Goal: Task Accomplishment & Management: Complete application form

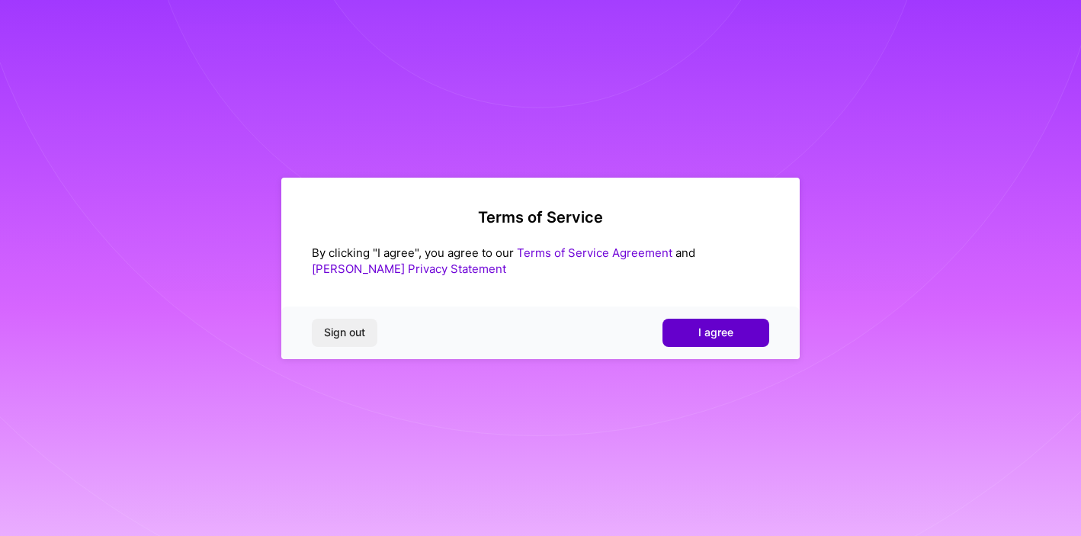
click at [736, 332] on button "I agree" at bounding box center [715, 332] width 107 height 27
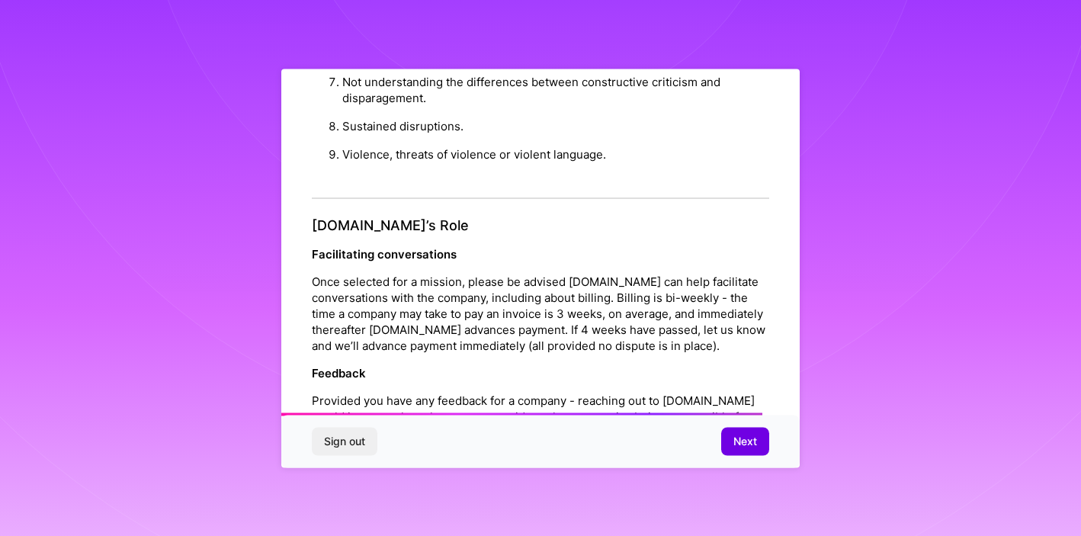
scroll to position [1696, 0]
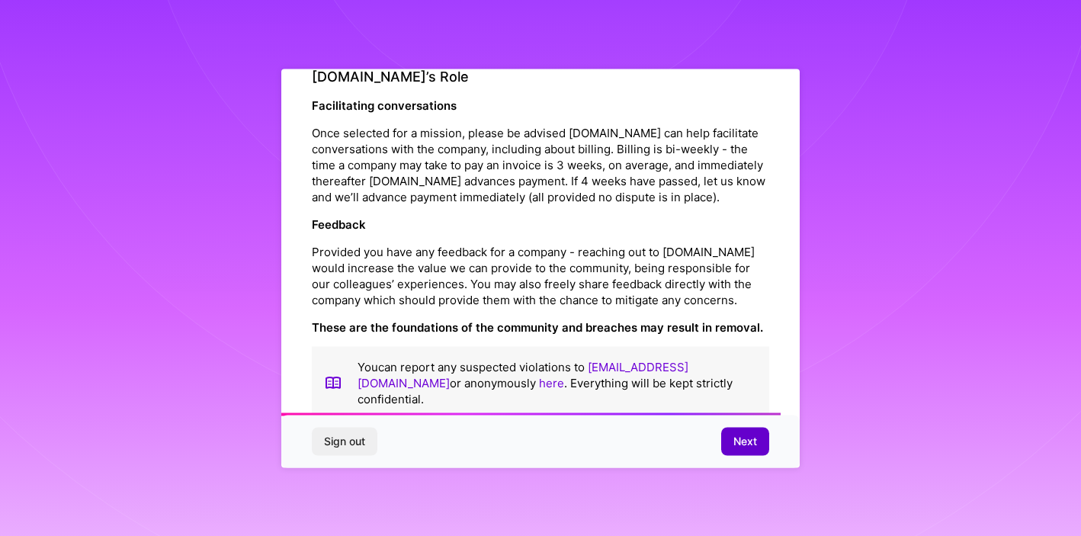
click at [735, 450] on button "Next" at bounding box center [745, 441] width 48 height 27
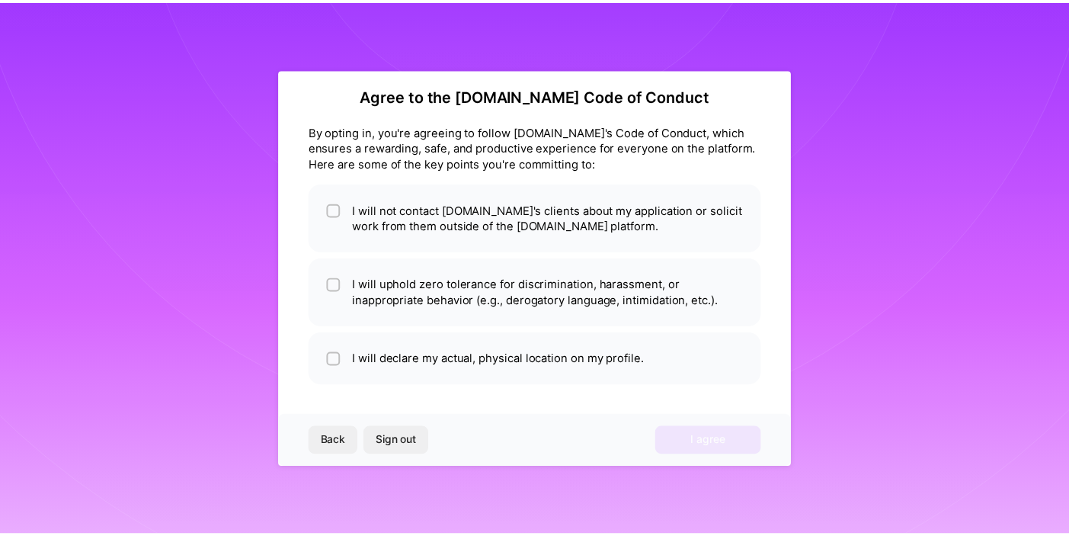
scroll to position [13, 0]
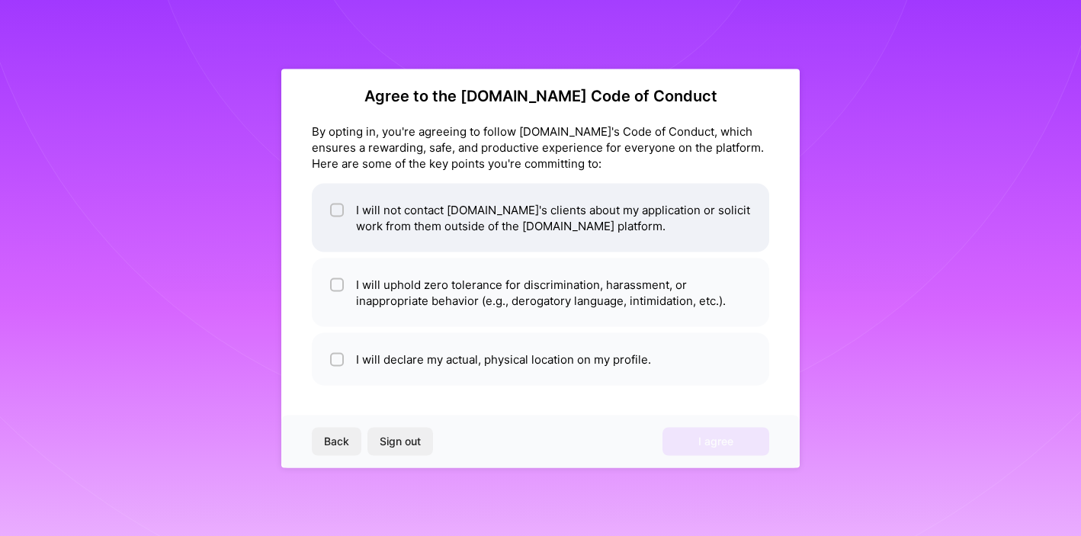
click at [332, 209] on div at bounding box center [337, 210] width 14 height 14
checkbox input "true"
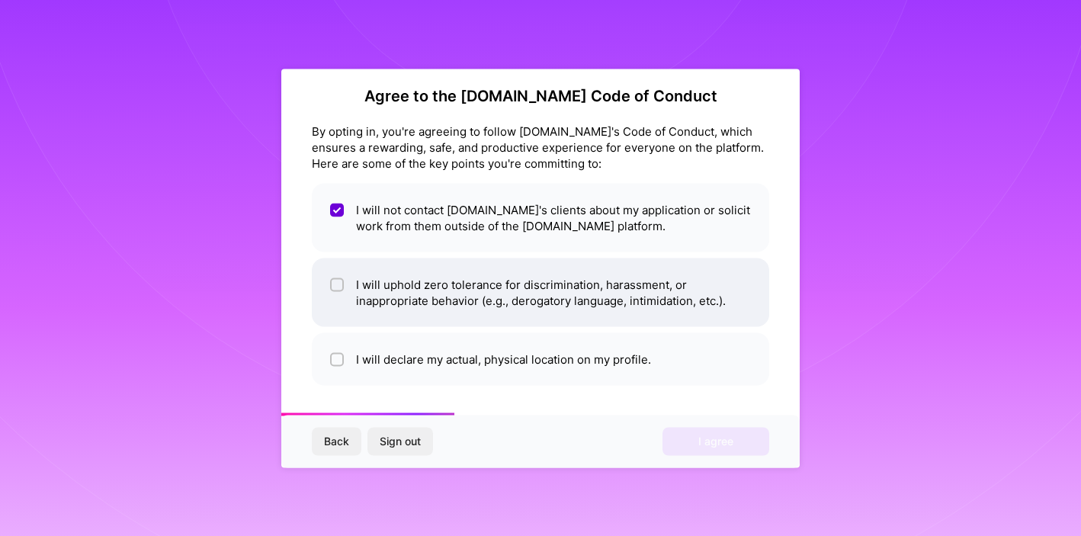
click at [339, 291] on span at bounding box center [337, 292] width 14 height 32
checkbox input "true"
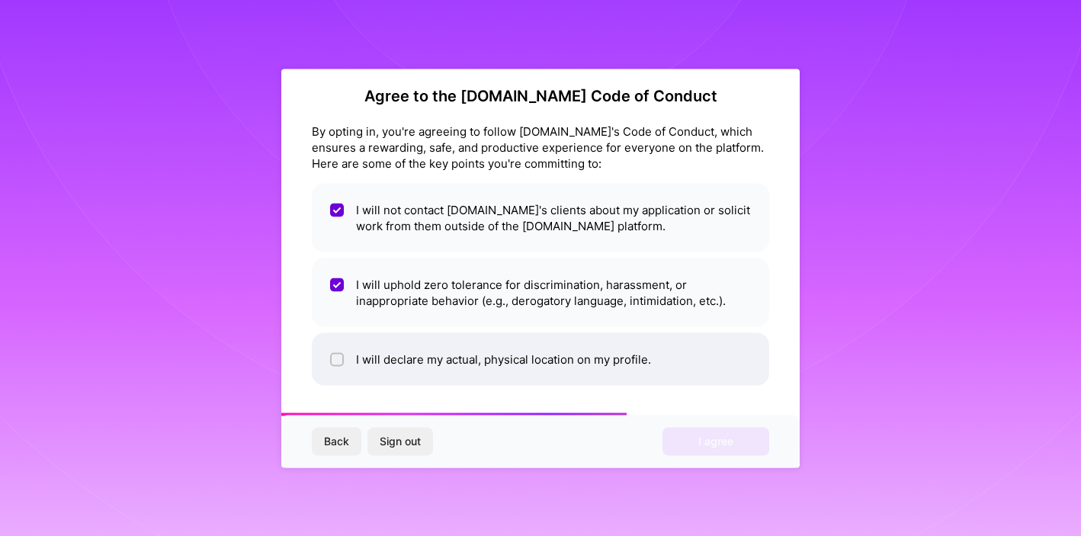
click at [343, 361] on div at bounding box center [337, 359] width 14 height 14
checkbox input "true"
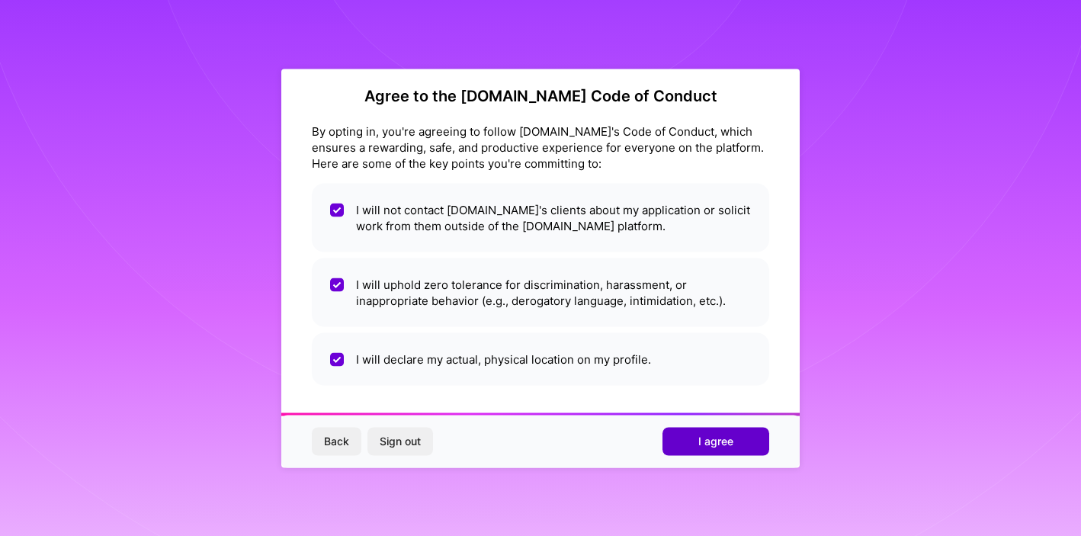
click at [709, 437] on span "I agree" at bounding box center [715, 441] width 35 height 15
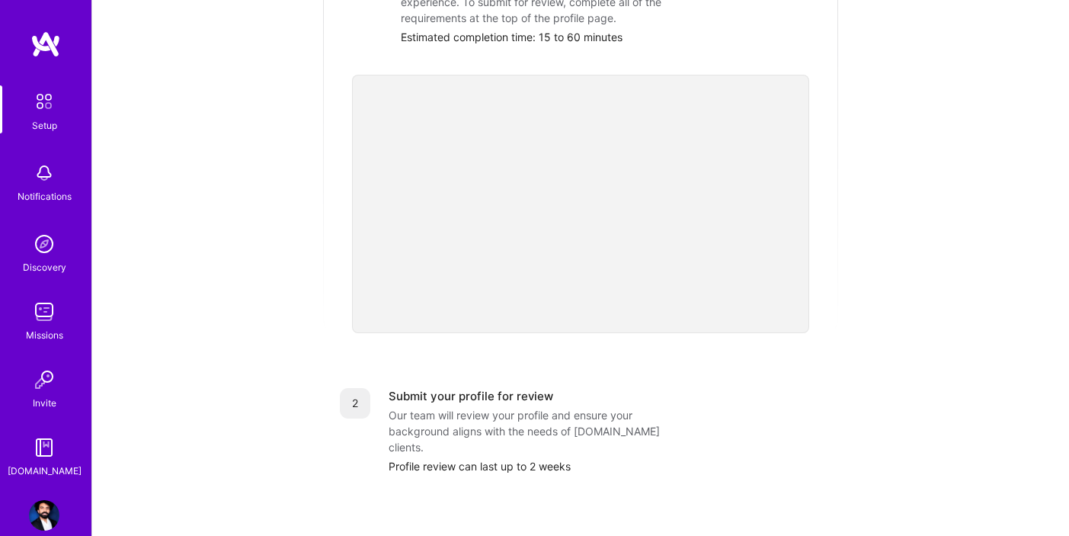
scroll to position [130, 0]
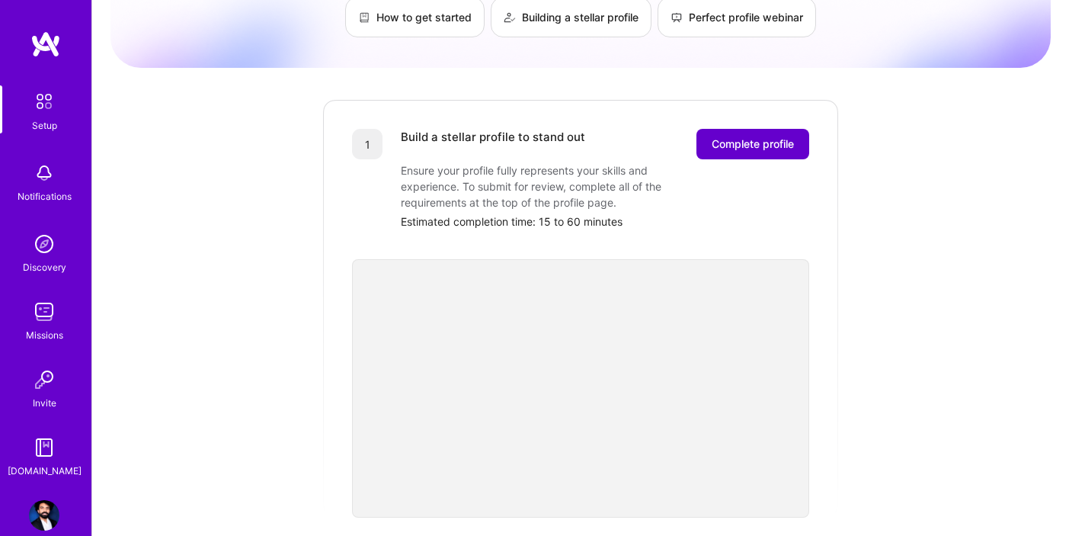
click at [735, 136] on span "Complete profile" at bounding box center [753, 143] width 82 height 15
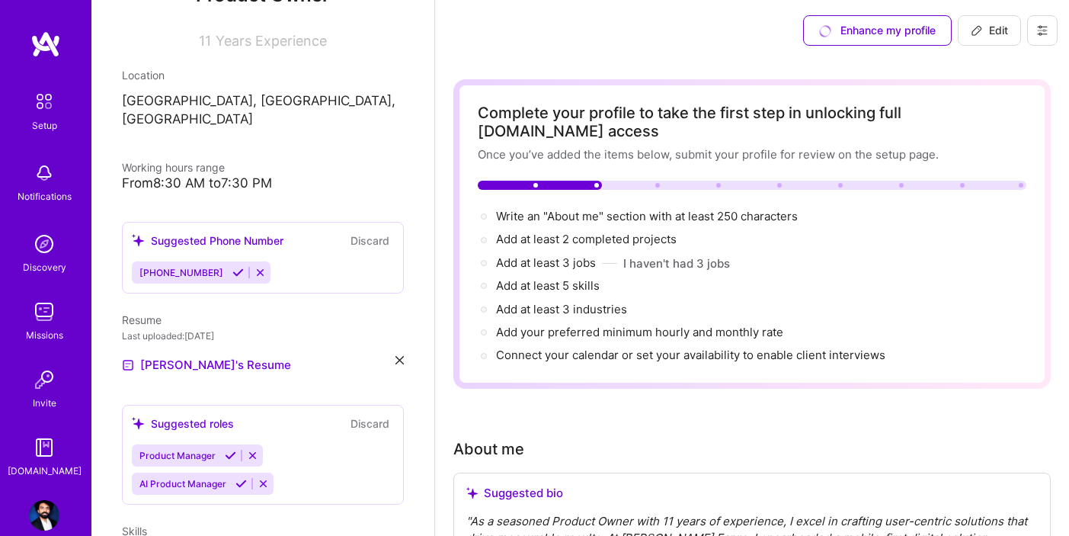
scroll to position [274, 0]
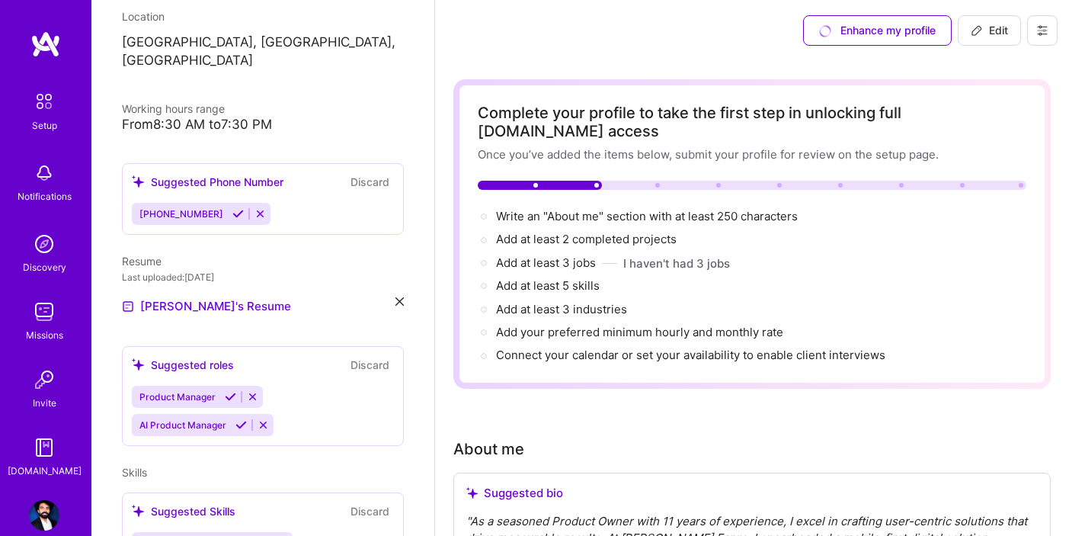
click at [35, 239] on img at bounding box center [44, 244] width 30 height 30
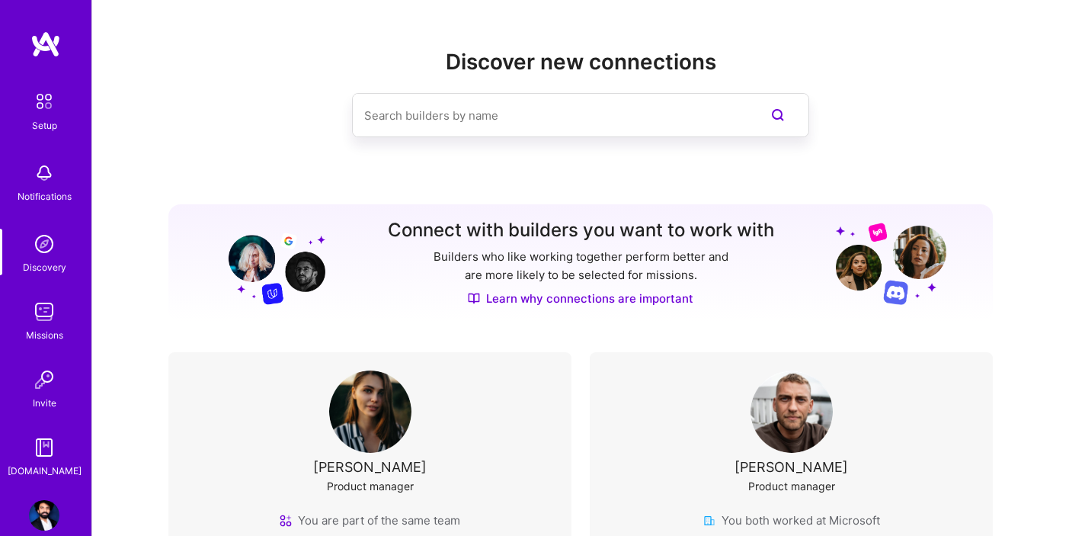
click at [35, 239] on img at bounding box center [44, 244] width 30 height 30
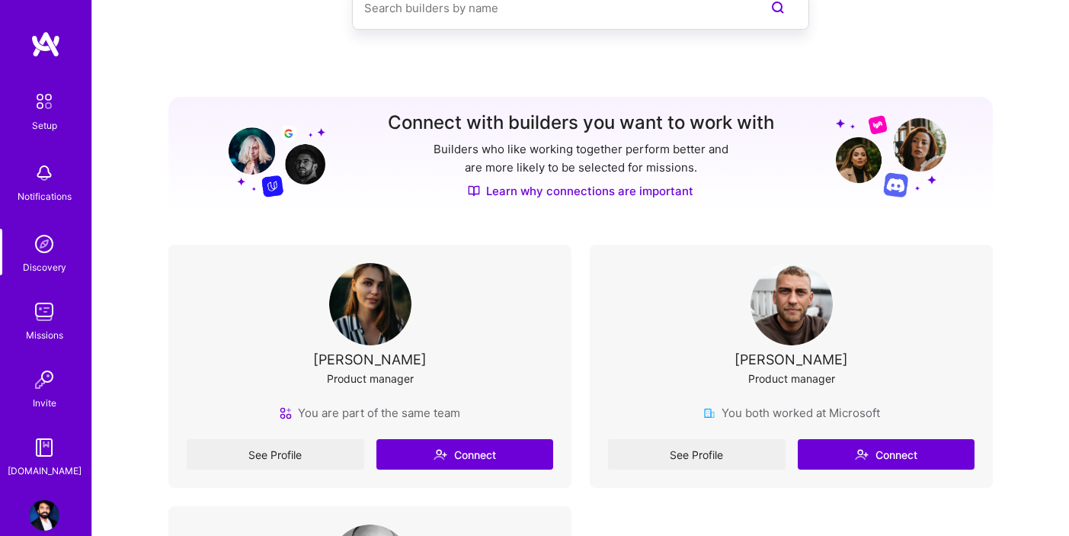
scroll to position [14, 0]
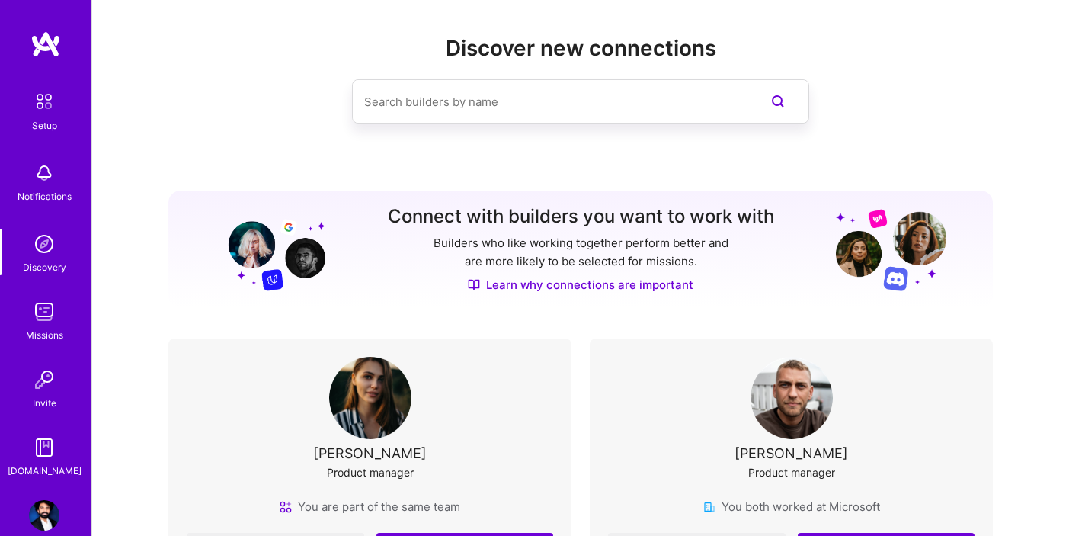
click at [481, 107] on input at bounding box center [550, 101] width 372 height 39
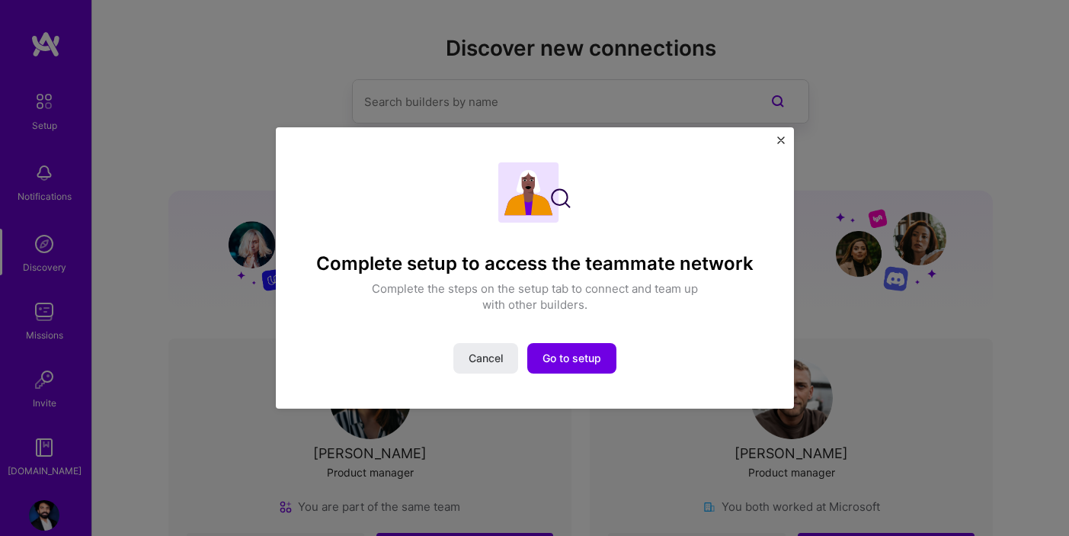
click at [780, 144] on button "Close" at bounding box center [781, 144] width 8 height 16
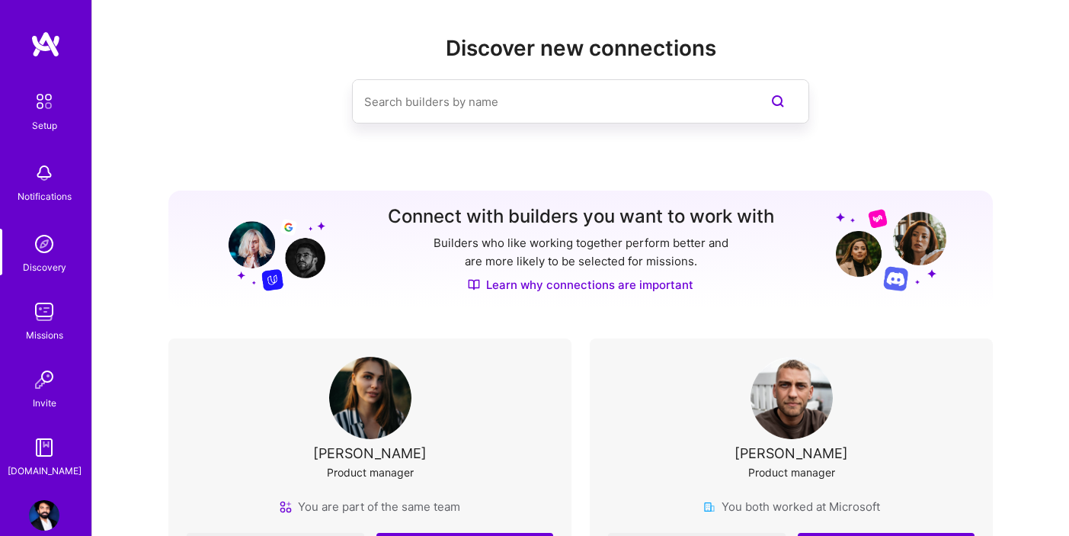
click at [37, 396] on div "Invite" at bounding box center [45, 403] width 24 height 16
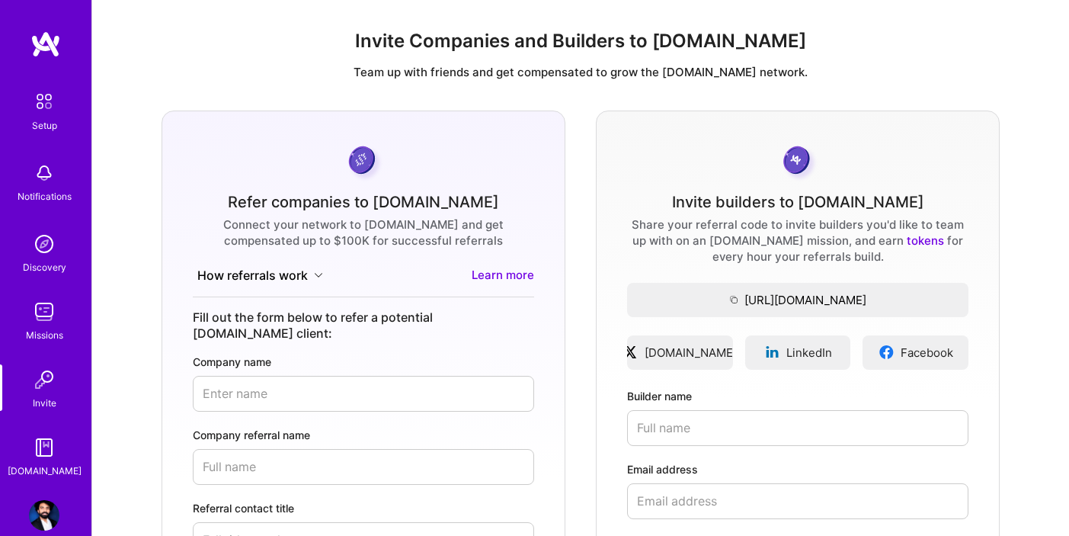
click at [30, 341] on div "Missions" at bounding box center [44, 335] width 37 height 16
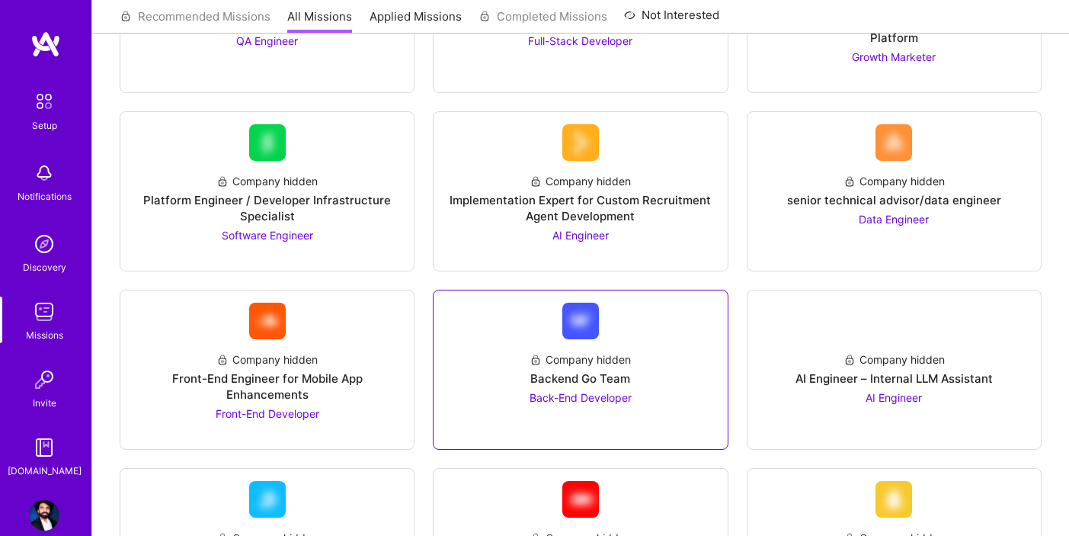
scroll to position [507, 0]
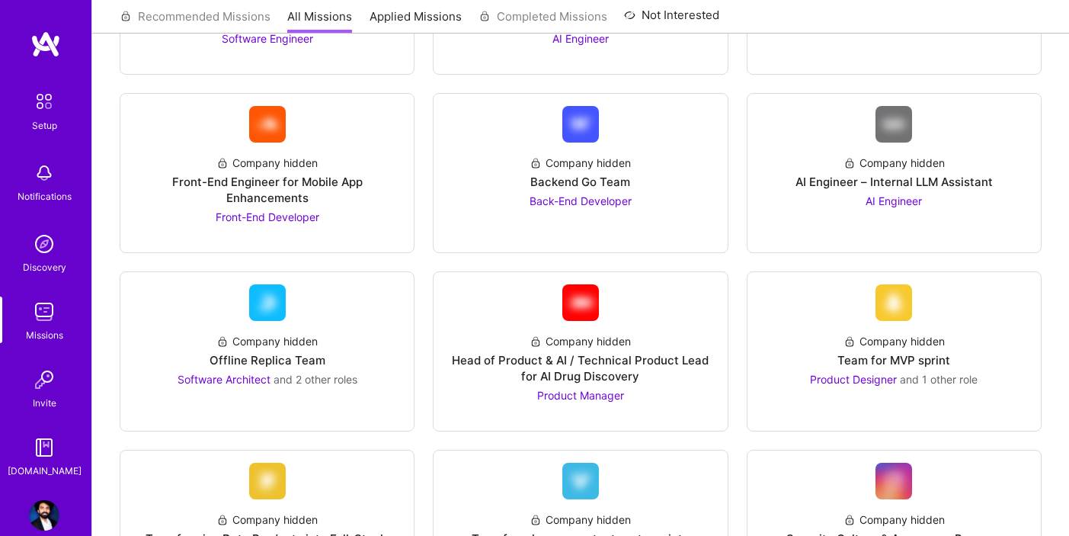
click at [43, 106] on img at bounding box center [44, 101] width 32 height 32
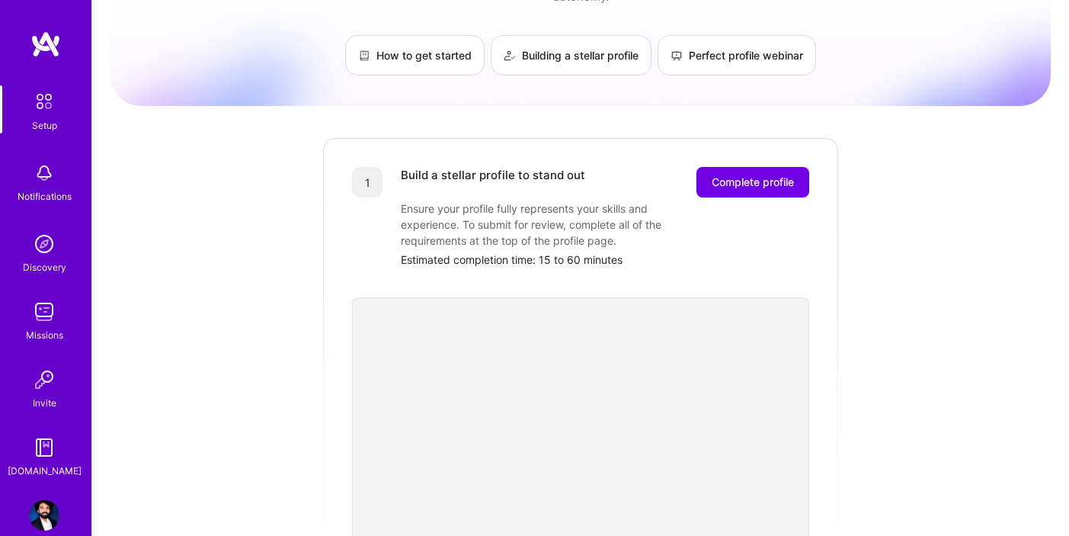
scroll to position [21, 0]
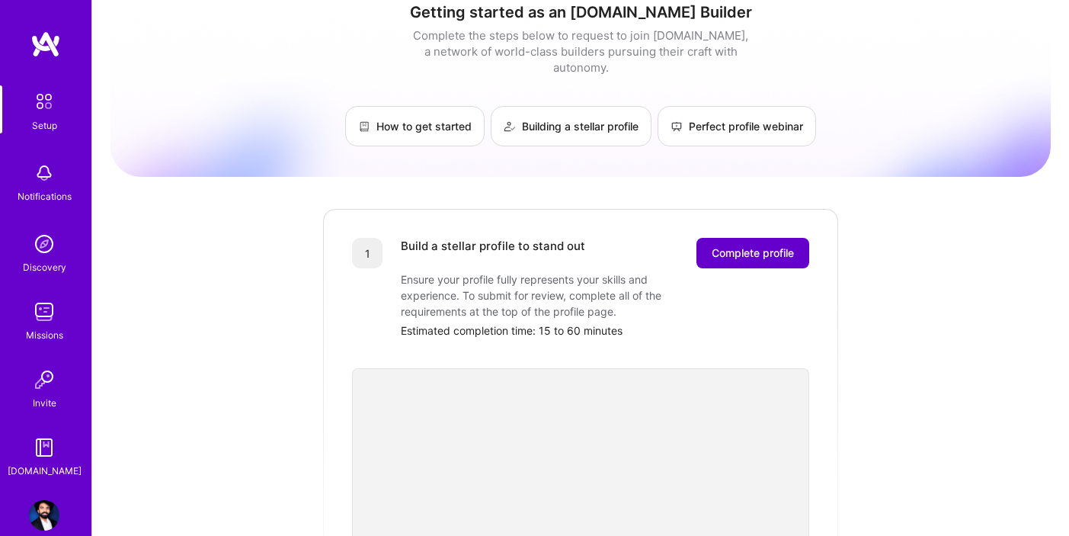
click at [727, 245] on span "Complete profile" at bounding box center [753, 252] width 82 height 15
